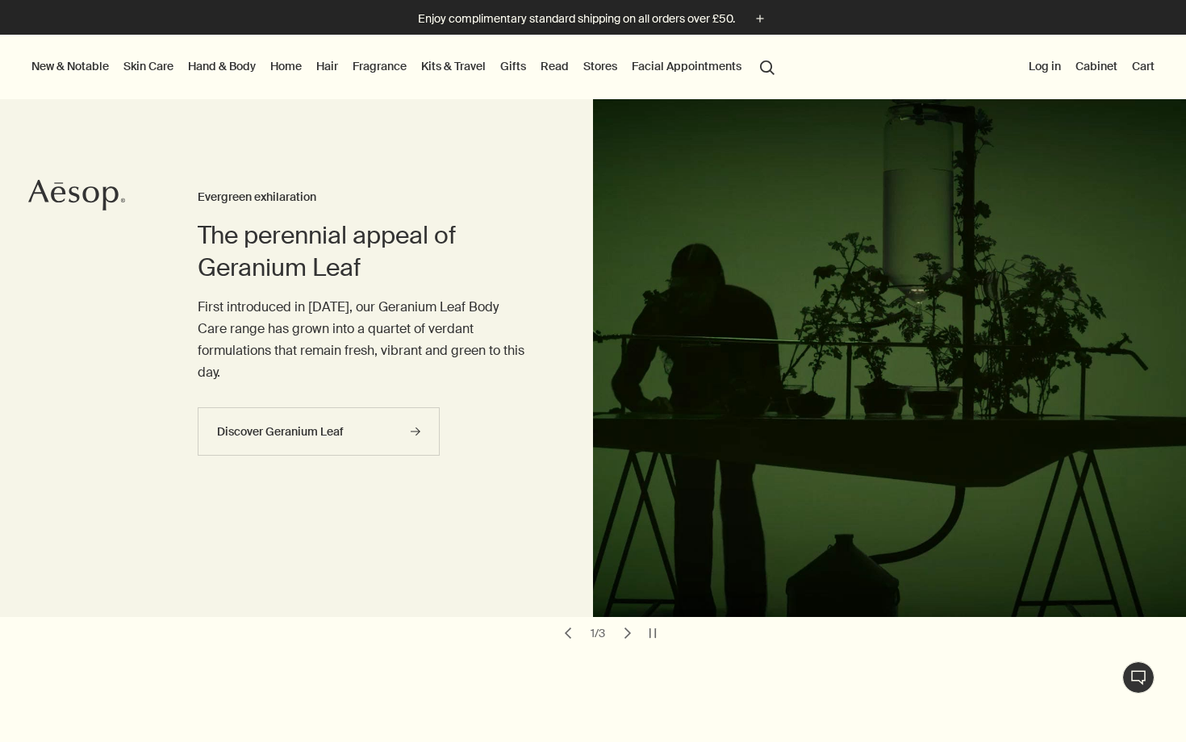
click at [1042, 60] on button "Log in" at bounding box center [1045, 66] width 39 height 21
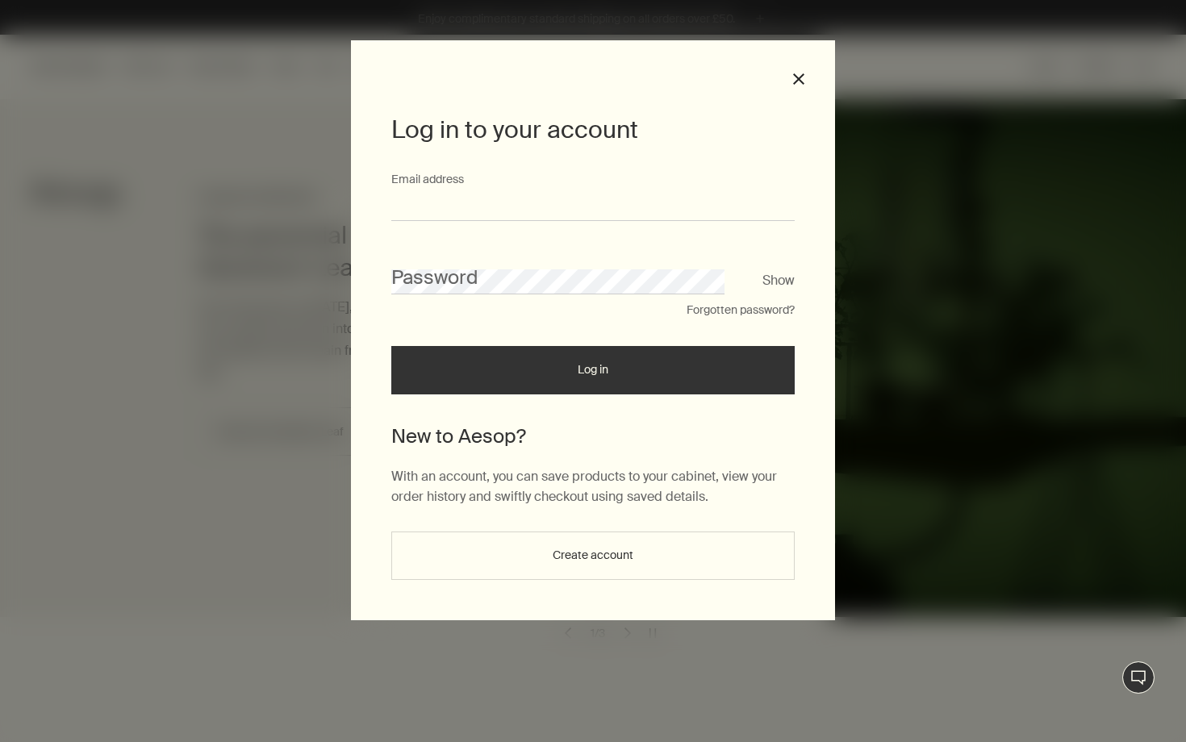
type input "**********"
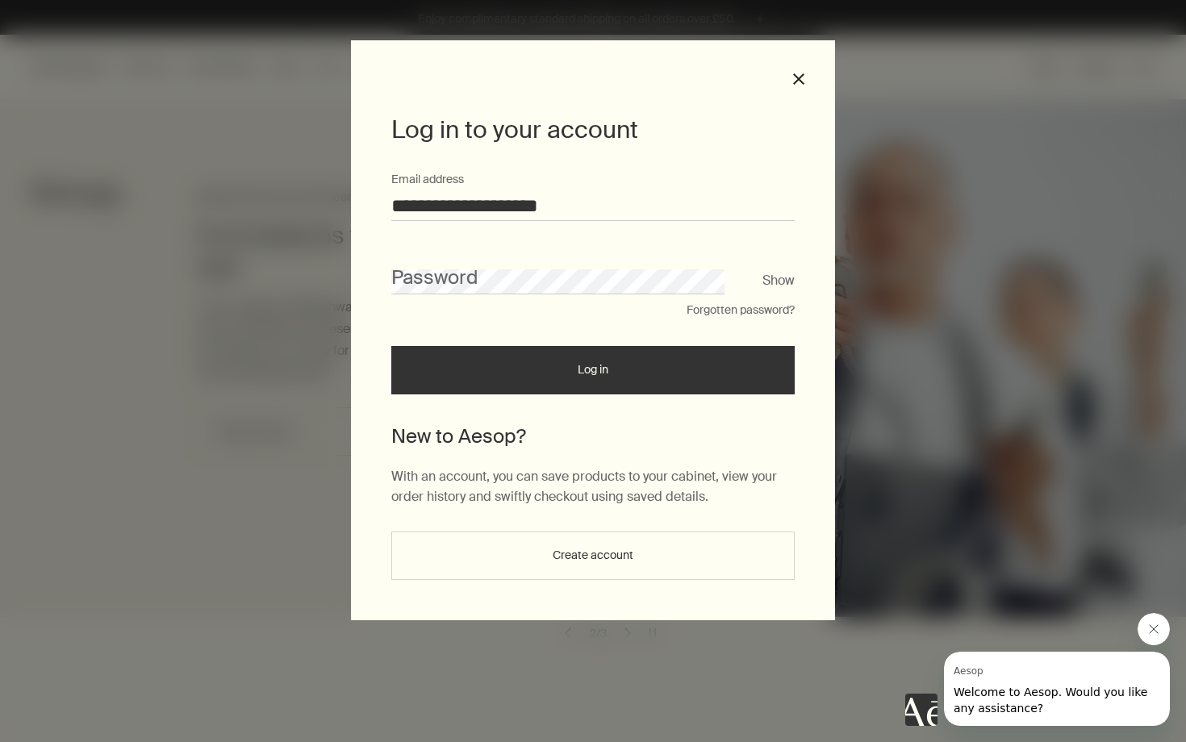
click at [716, 308] on button "Forgotten password?" at bounding box center [741, 311] width 108 height 16
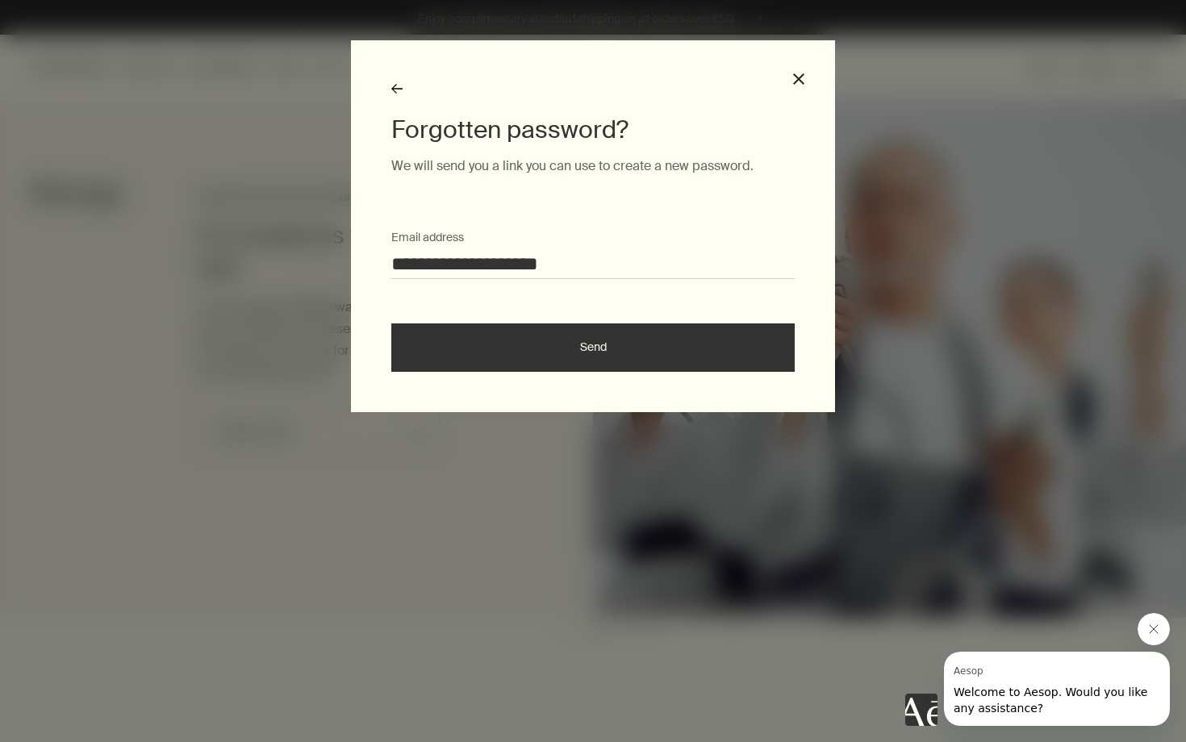
click at [558, 334] on button "Send" at bounding box center [592, 348] width 403 height 48
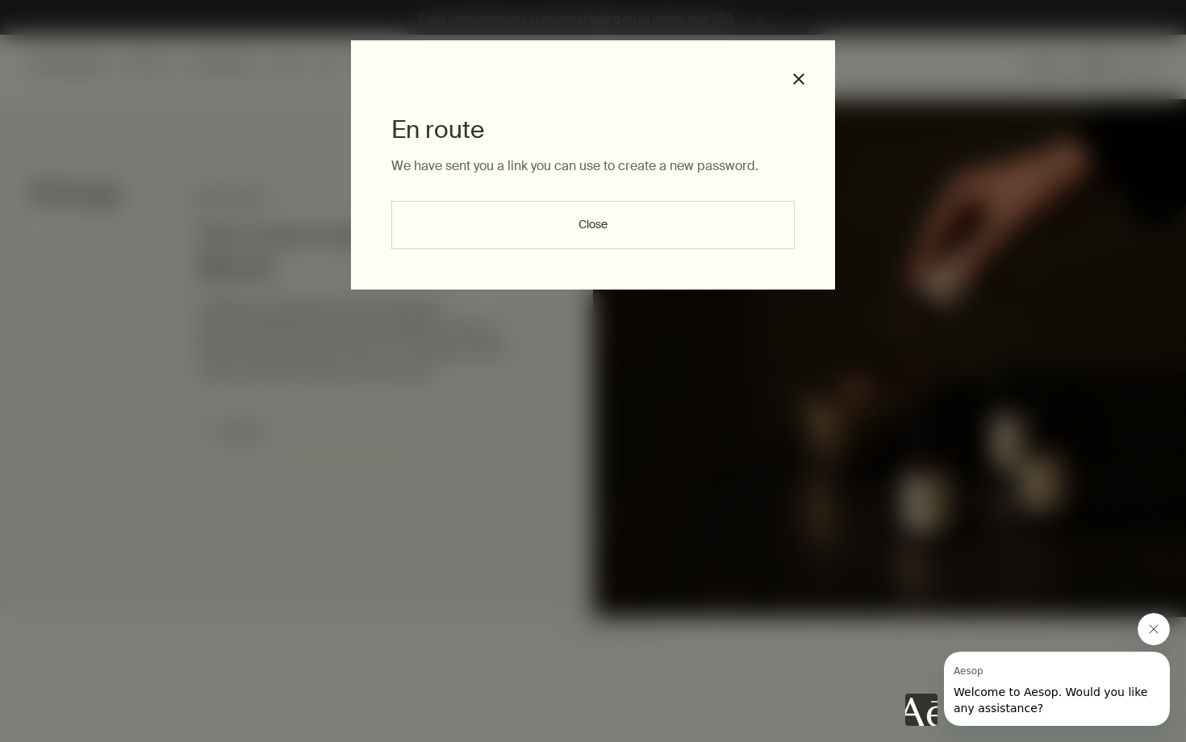
click at [595, 228] on button "Close" at bounding box center [592, 225] width 403 height 48
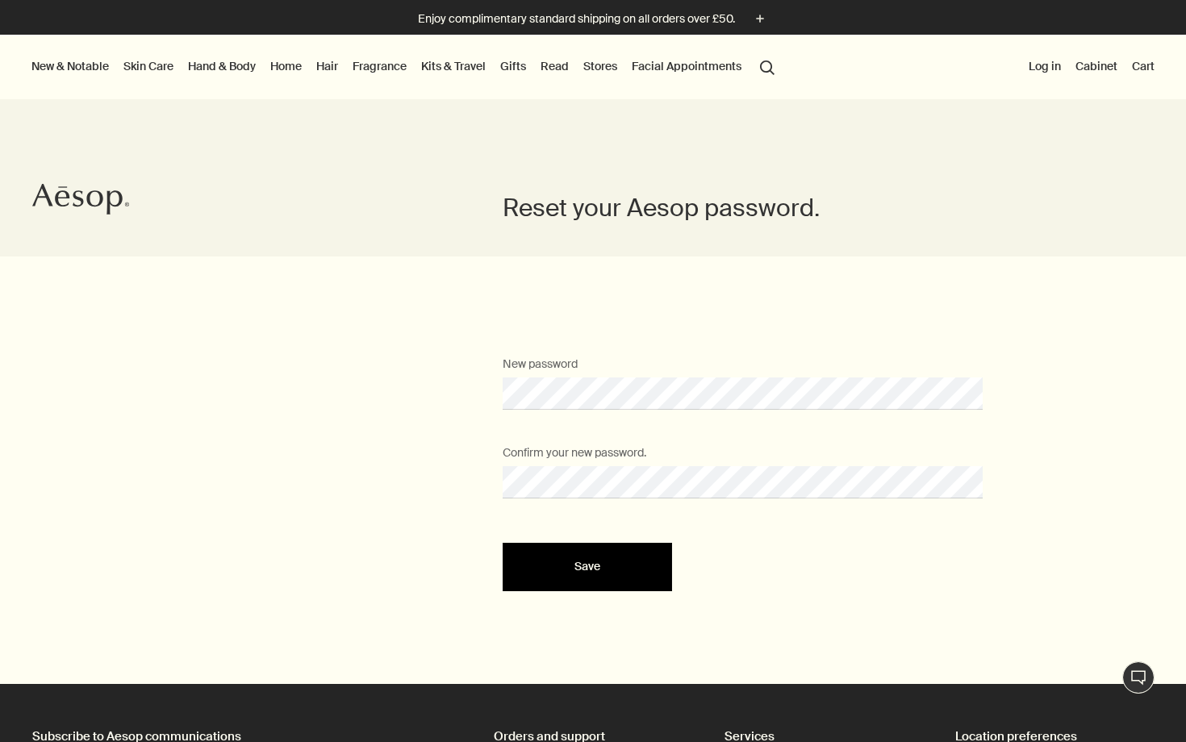
click at [574, 574] on button "Save" at bounding box center [587, 567] width 169 height 48
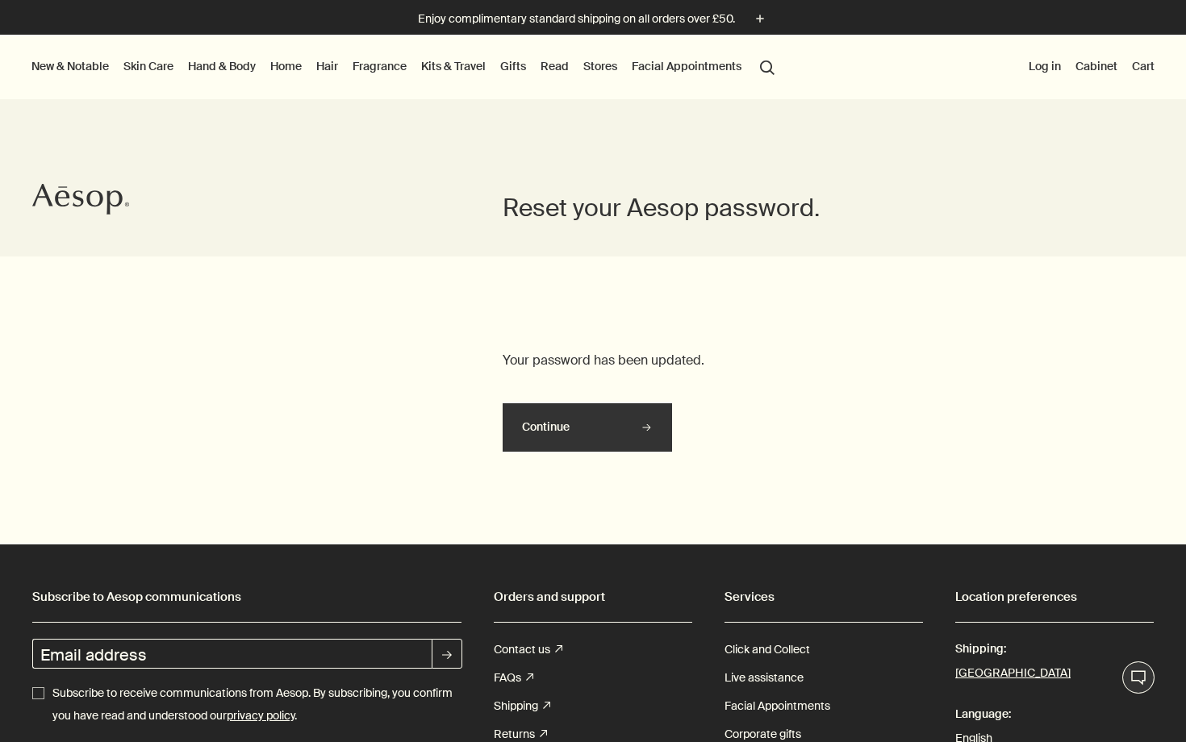
click at [590, 419] on button "Continue" at bounding box center [587, 427] width 169 height 48
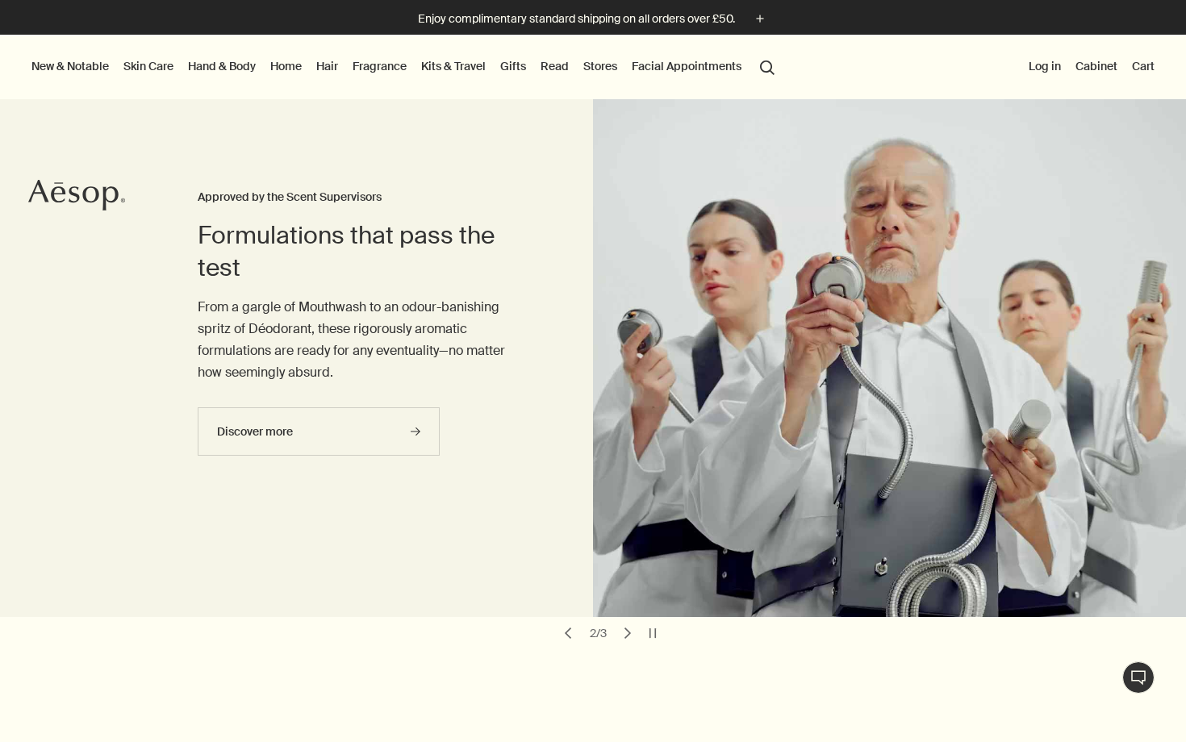
click at [1046, 68] on button "Log in" at bounding box center [1045, 66] width 39 height 21
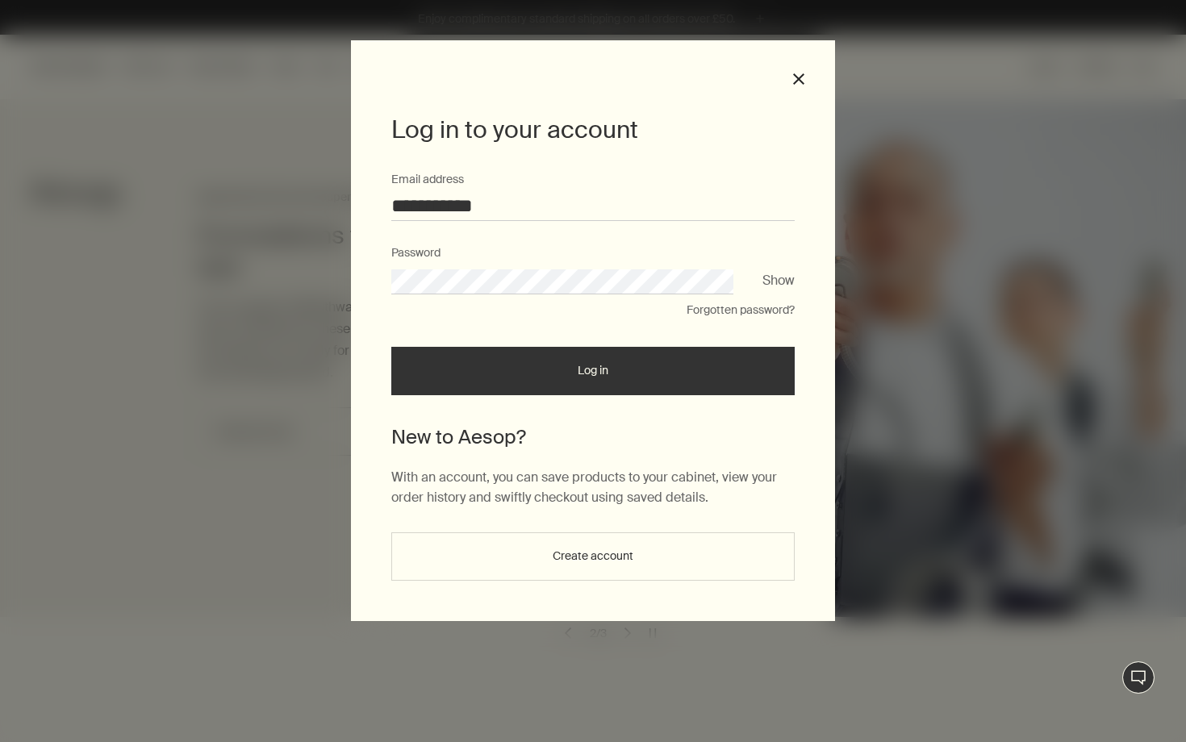
click at [593, 375] on button "Log in" at bounding box center [592, 371] width 403 height 48
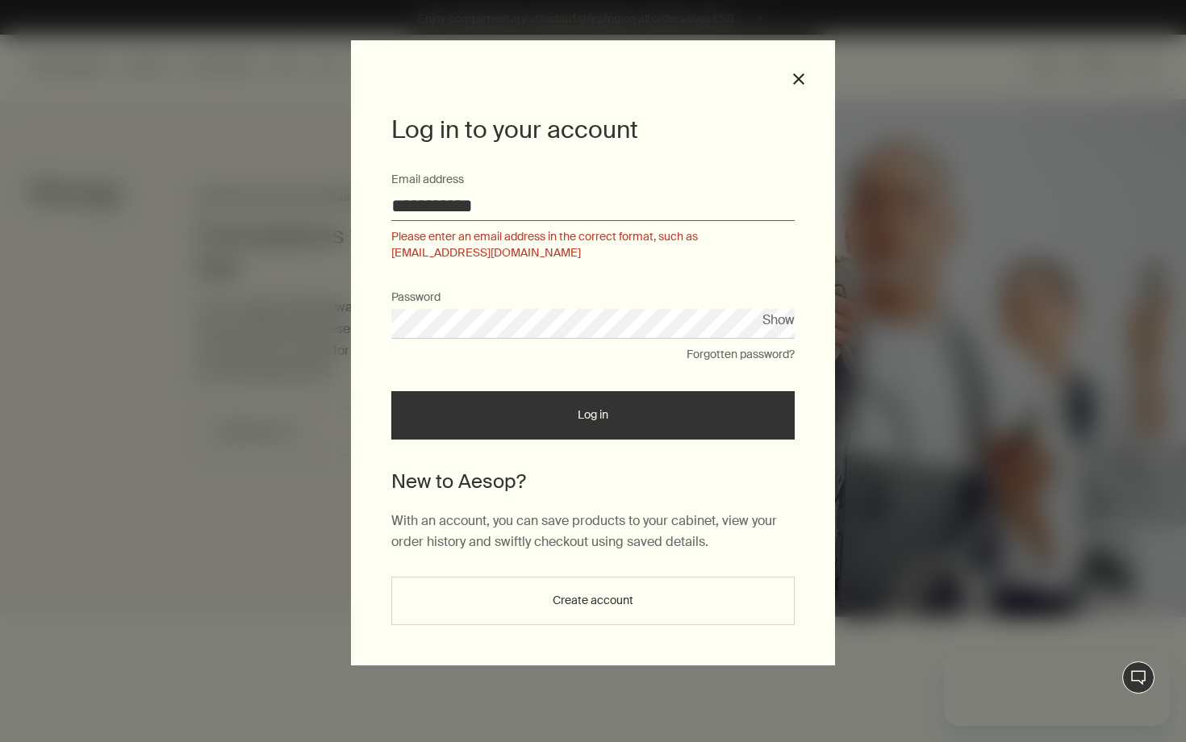
click at [529, 203] on input "**********" at bounding box center [592, 206] width 403 height 30
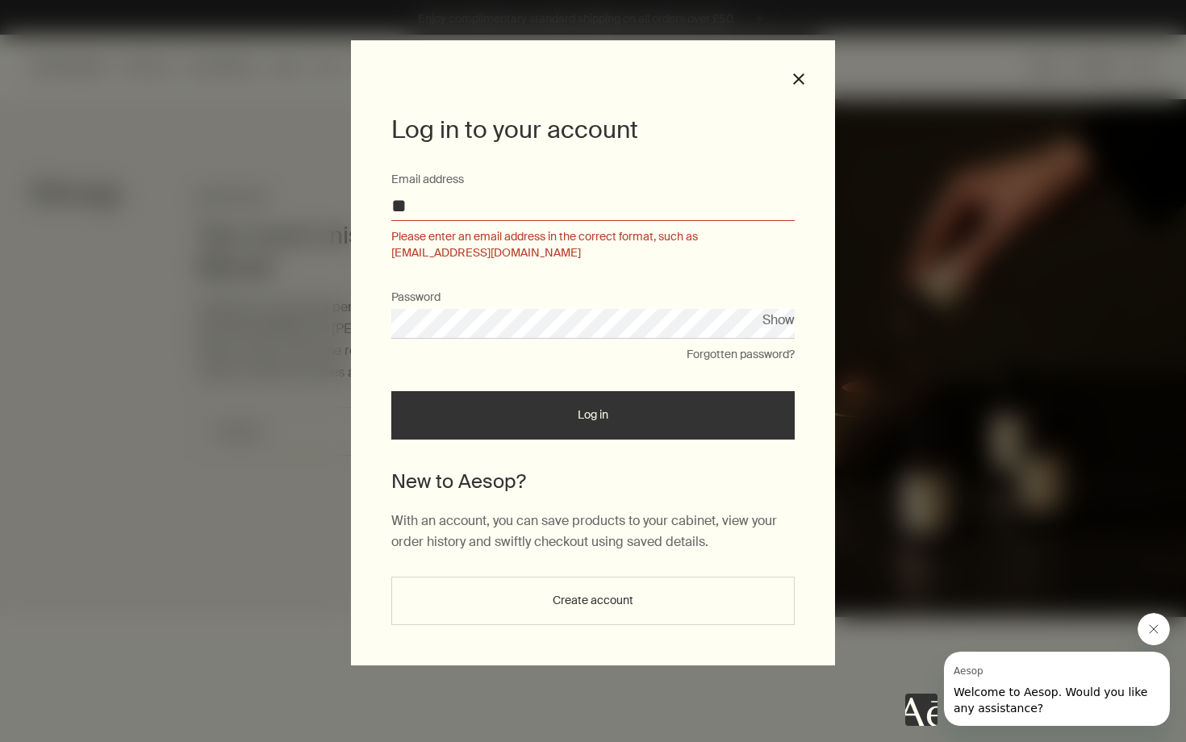
type input "*"
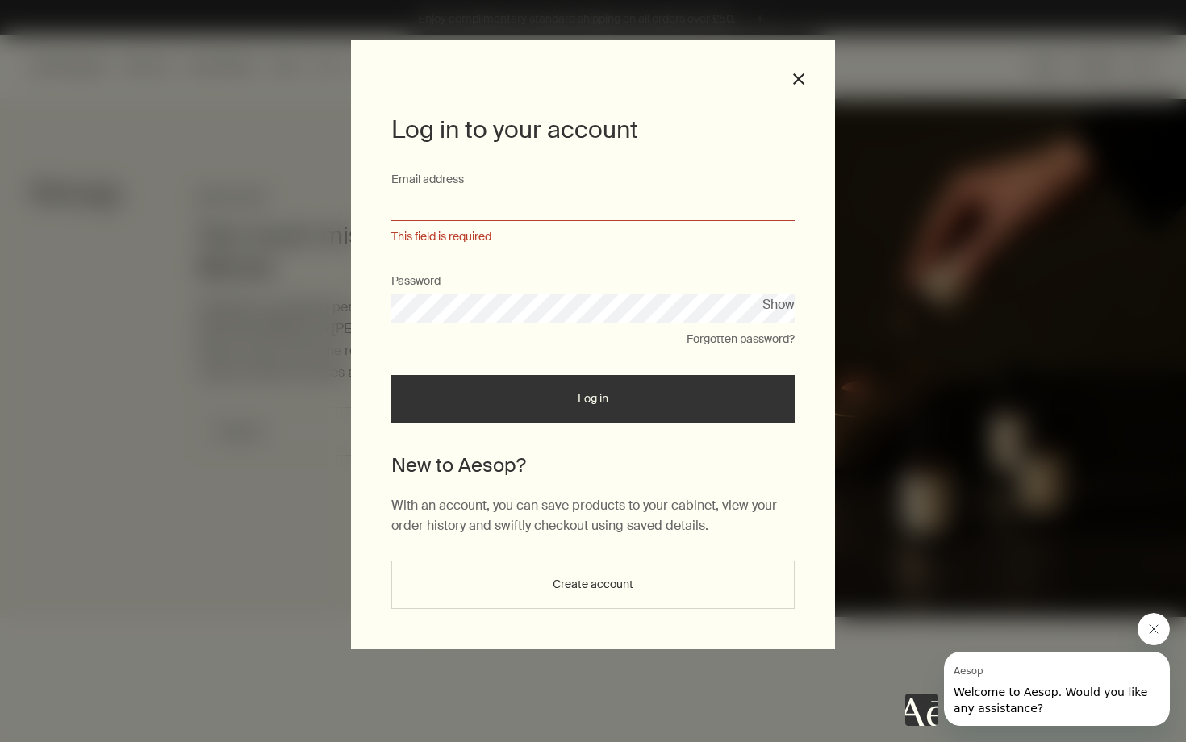
type input "*"
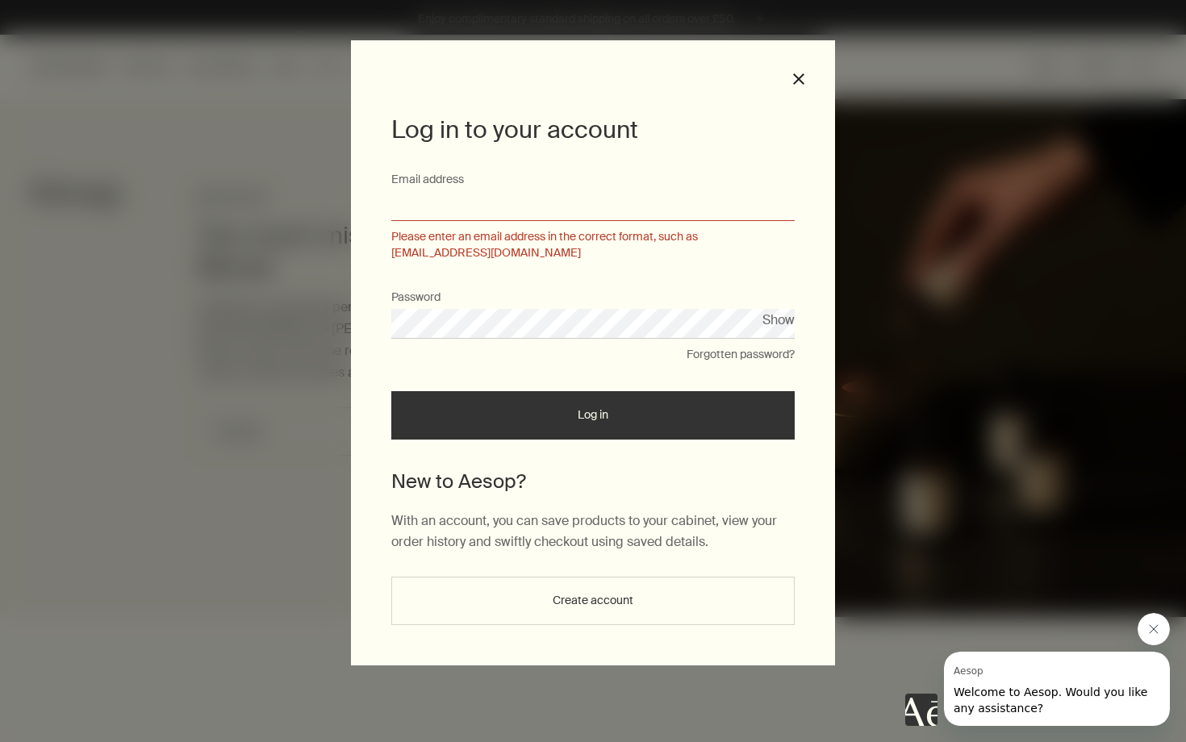
type input "**********"
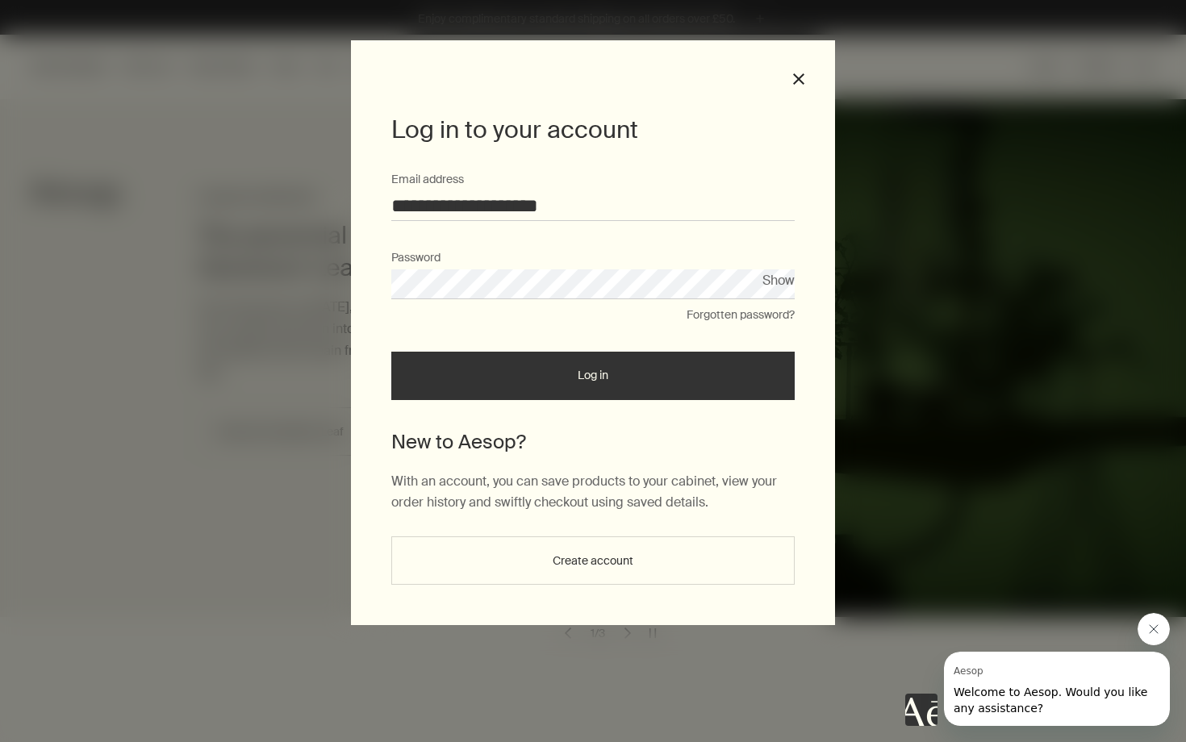
click at [774, 286] on button "Show" at bounding box center [778, 280] width 32 height 22
click at [611, 372] on button "Log in" at bounding box center [592, 376] width 403 height 48
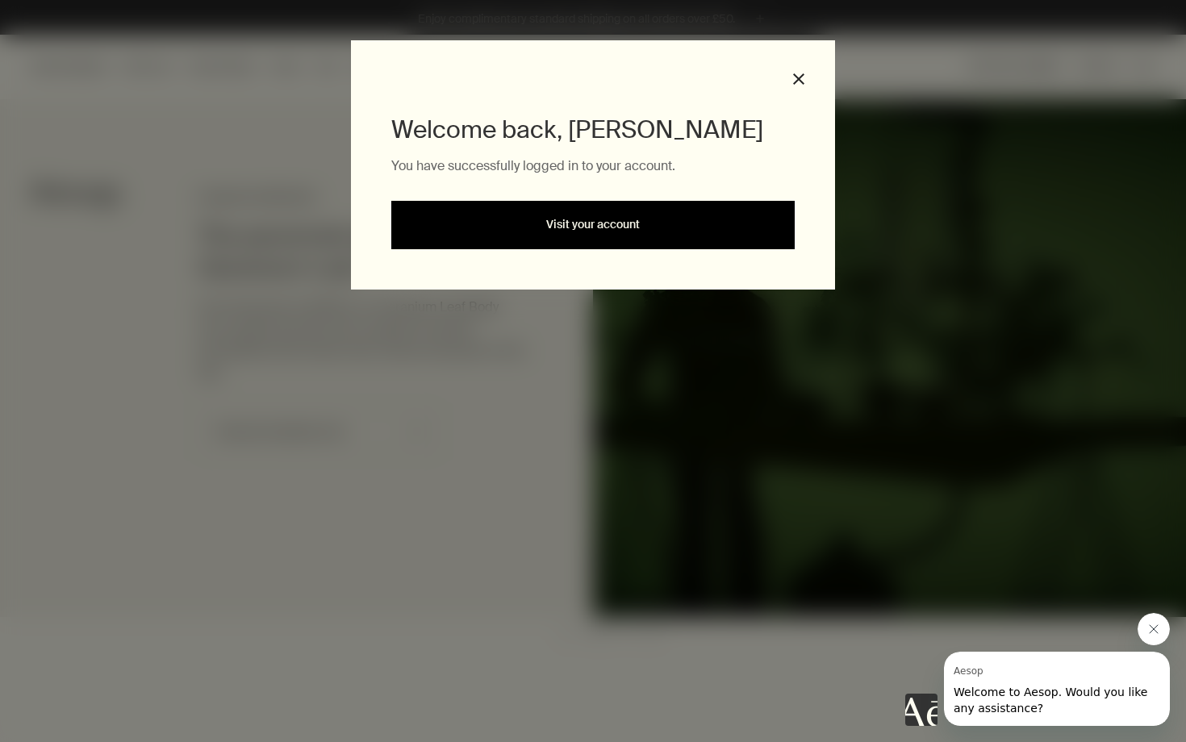
click at [574, 228] on link "Visit your account" at bounding box center [592, 225] width 403 height 48
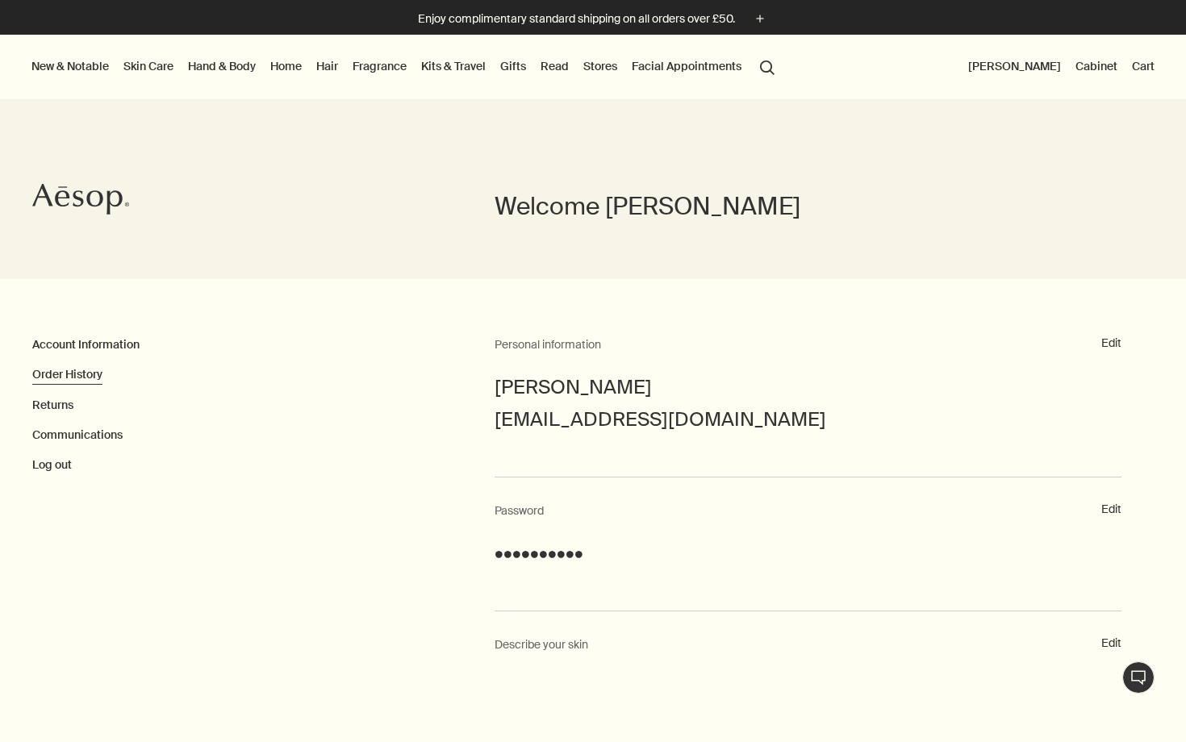
click at [59, 378] on link "Order History" at bounding box center [67, 374] width 70 height 15
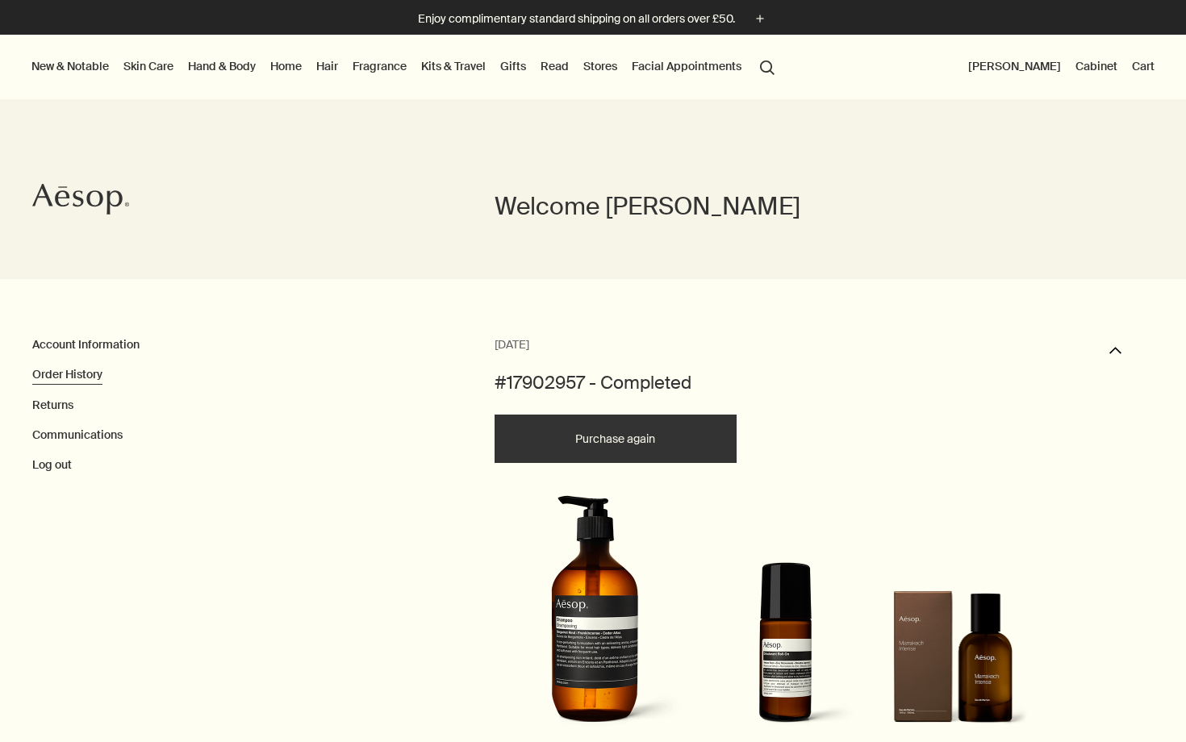
click at [767, 64] on button "search Search" at bounding box center [767, 66] width 29 height 31
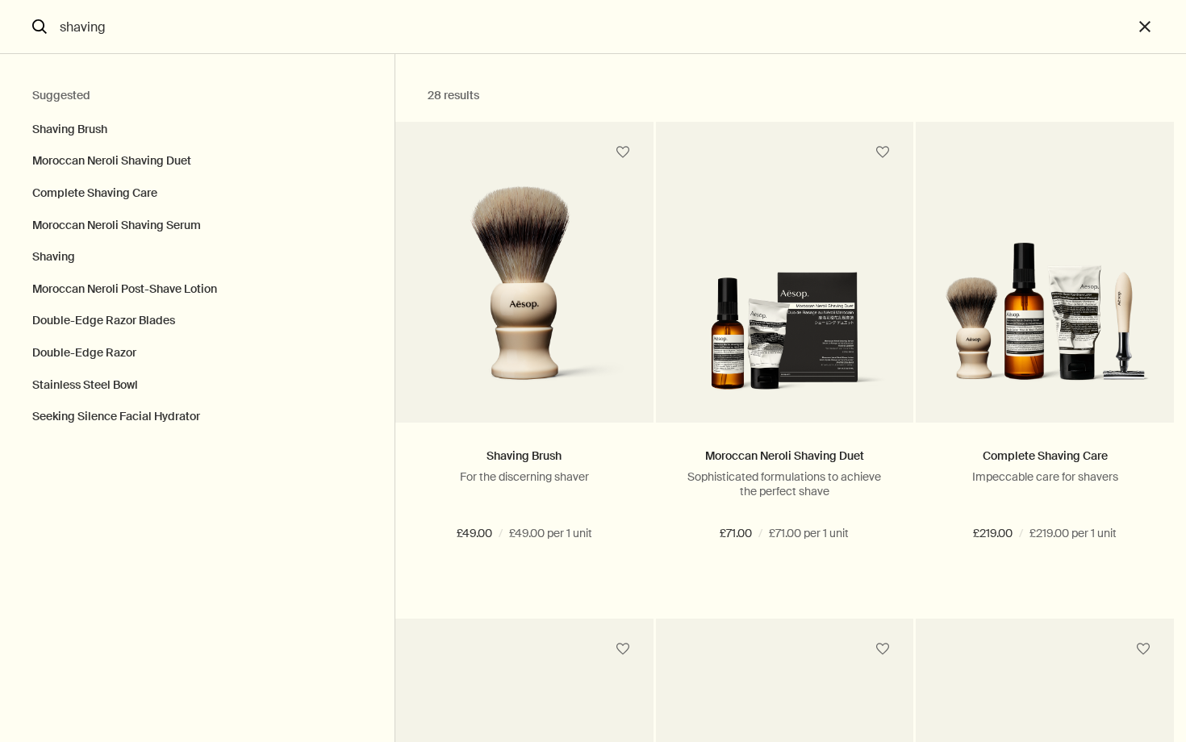
type input "shaving"
click at [792, 86] on output "28 results Shaving Brush For the discerning shaver £49.00 / £49.00 per 1 unit A…" at bounding box center [790, 398] width 791 height 688
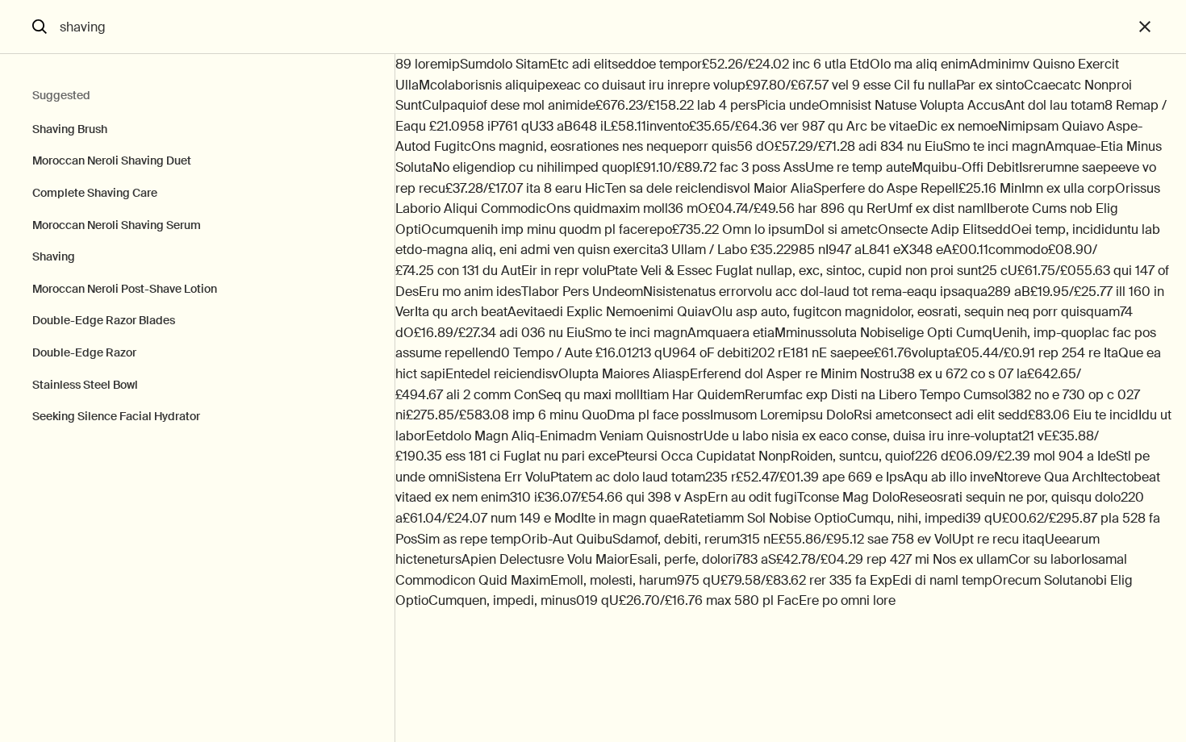
scroll to position [1527, 0]
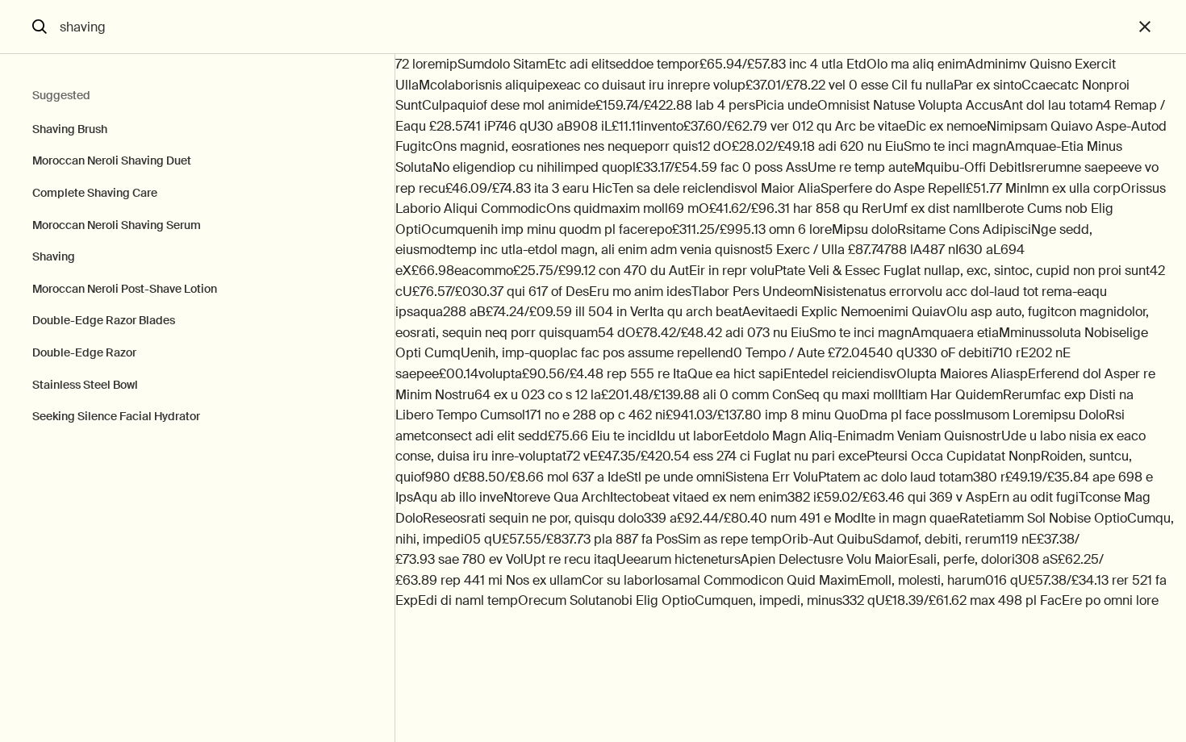
type output "28 resultsShaving BrushFor the discerning shaver£49.00/£49.00 per 1 unit AddAdd…"
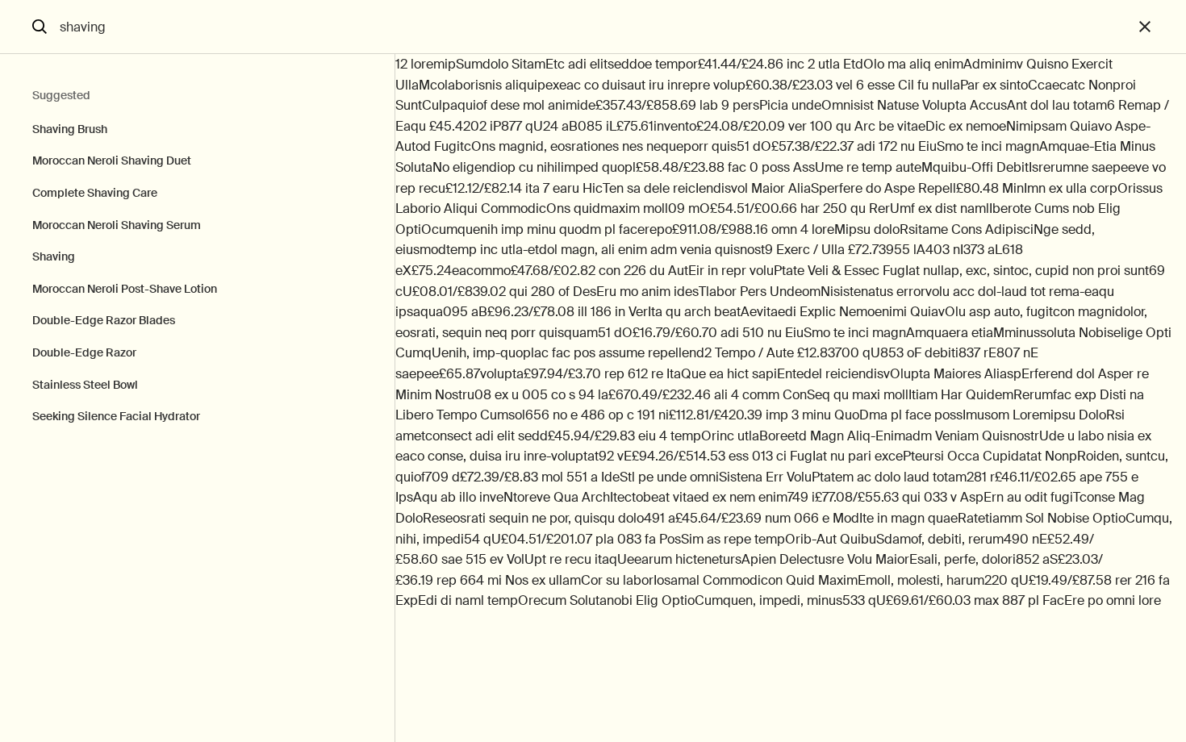
scroll to position [502, 0]
click img "Search"
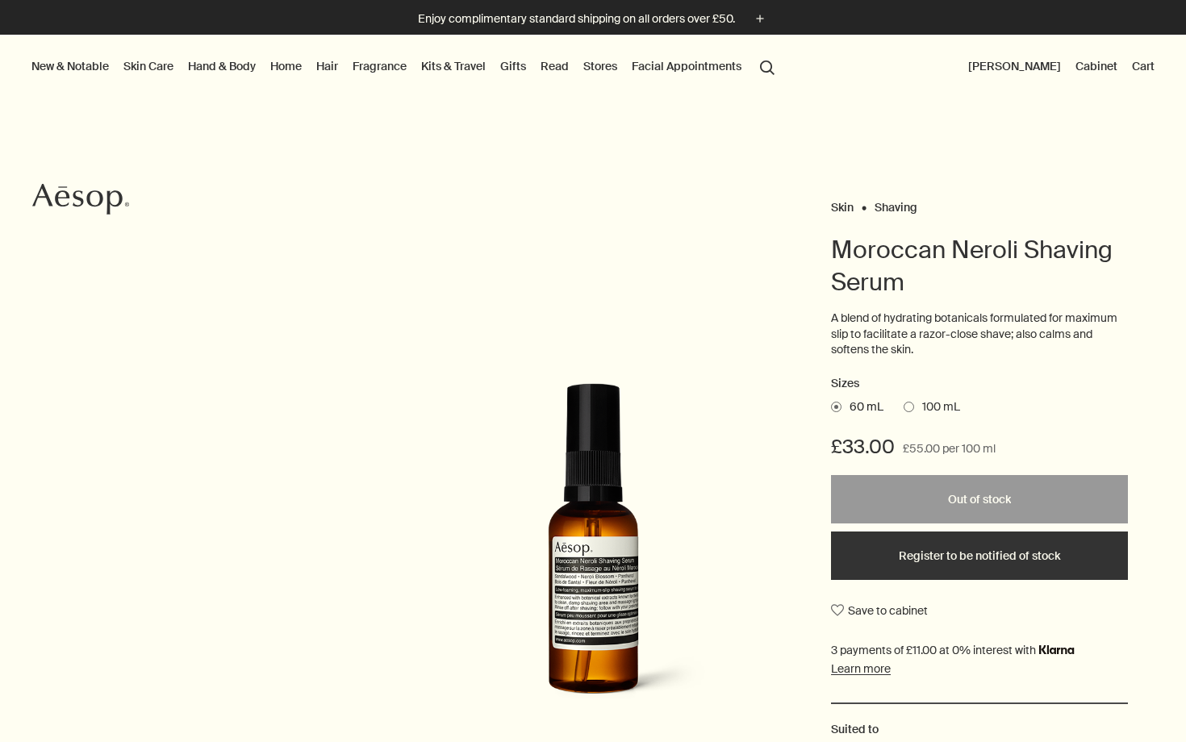
click at [910, 406] on span at bounding box center [909, 407] width 10 height 10
click at [904, 406] on input "100 mL" at bounding box center [904, 404] width 0 height 10
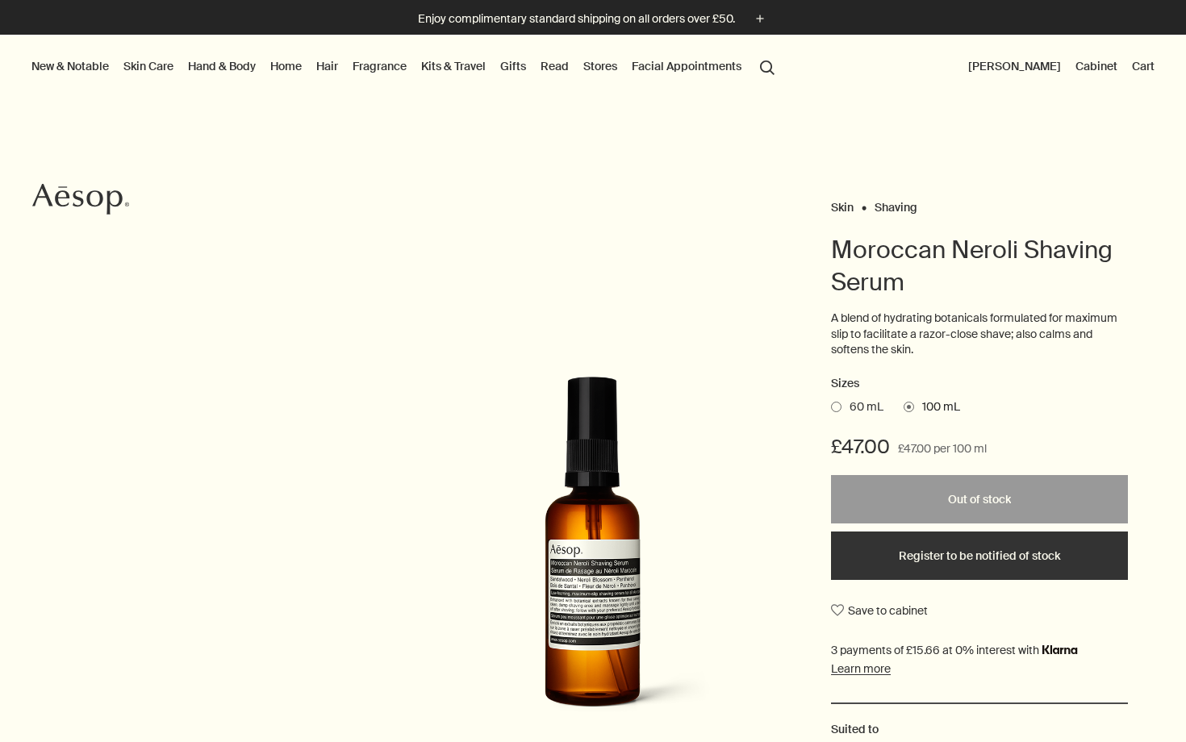
click at [840, 403] on span at bounding box center [836, 407] width 10 height 10
click at [831, 403] on input "60 mL" at bounding box center [831, 404] width 0 height 10
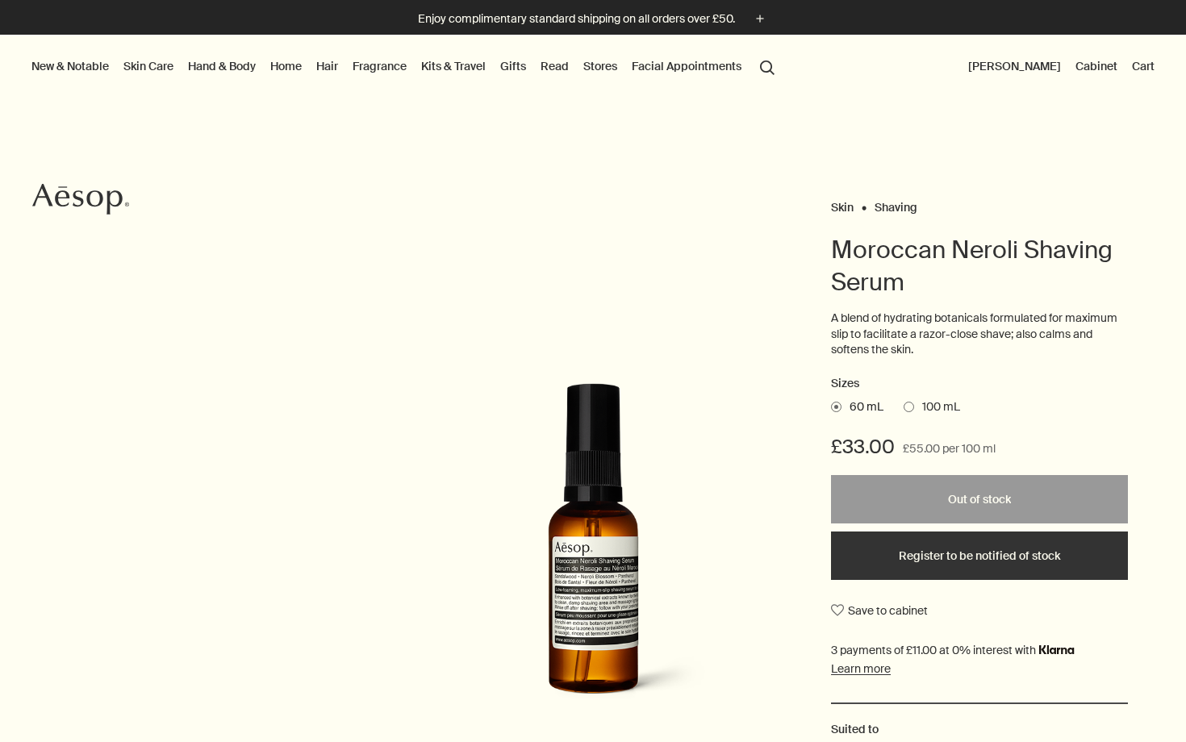
click at [908, 405] on span at bounding box center [909, 407] width 10 height 10
click at [904, 405] on input "100 mL" at bounding box center [904, 404] width 0 height 10
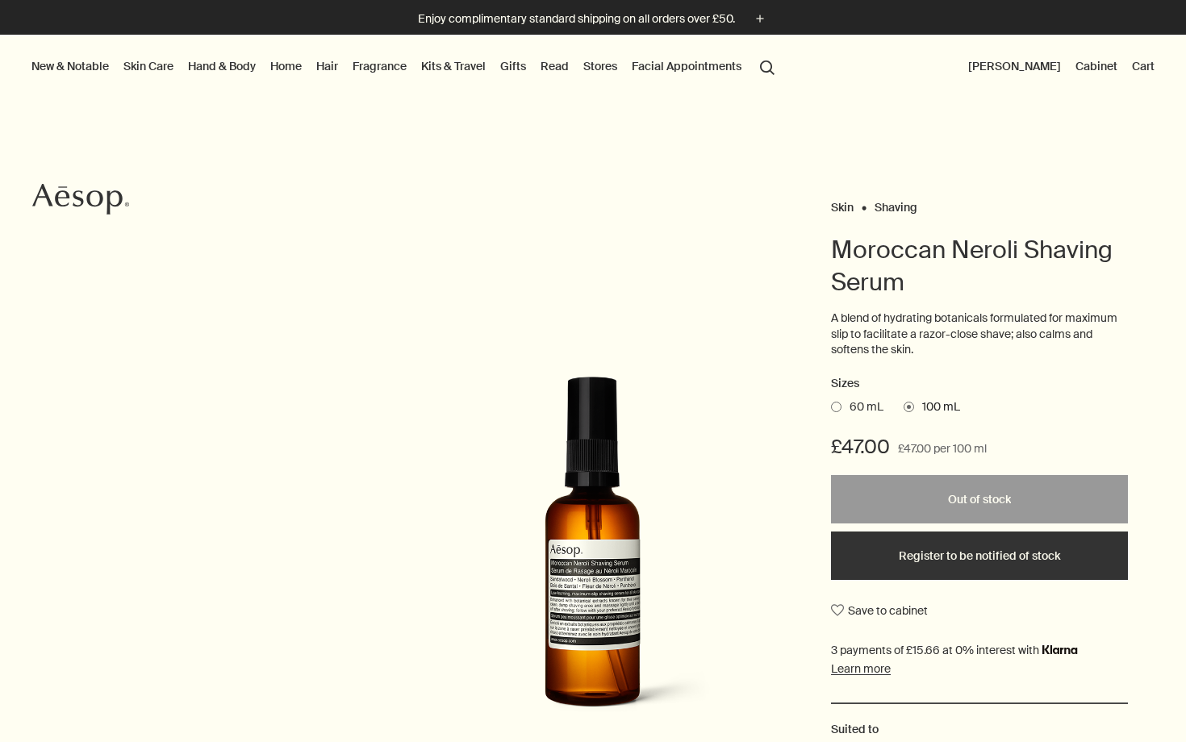
click at [838, 403] on span at bounding box center [836, 407] width 10 height 10
click at [831, 403] on input "60 mL" at bounding box center [831, 404] width 0 height 10
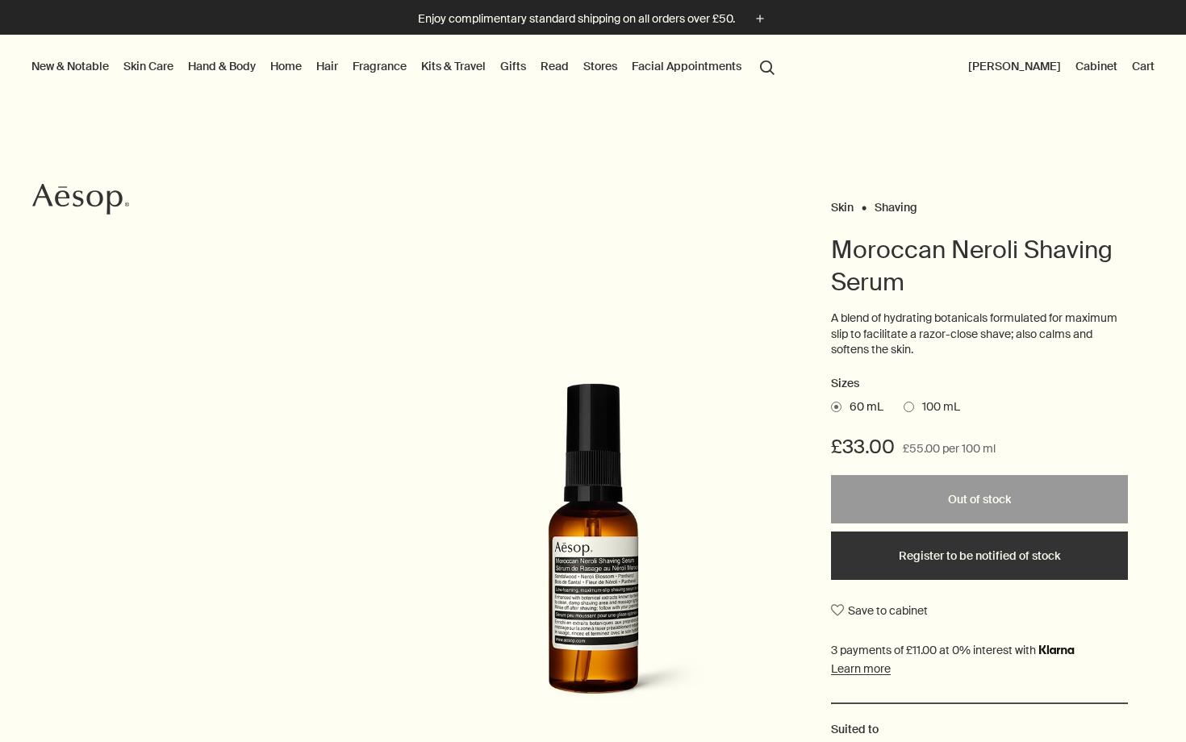
click at [915, 407] on span "100 mL" at bounding box center [937, 407] width 46 height 16
click at [904, 407] on input "100 mL" at bounding box center [904, 404] width 0 height 10
